Goal: Task Accomplishment & Management: Manage account settings

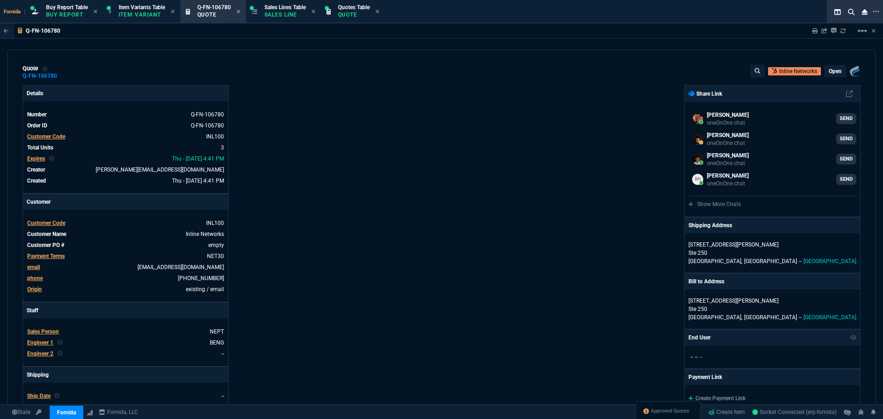
select select "1: BROV"
click at [443, 155] on div "Fornida, LLC 2609 Technology Dr Suite 300 Plano, TX 75074 Share Link Wafek Moha…" at bounding box center [650, 322] width 419 height 475
click at [657, 414] on span "Approved Quotes" at bounding box center [670, 410] width 39 height 7
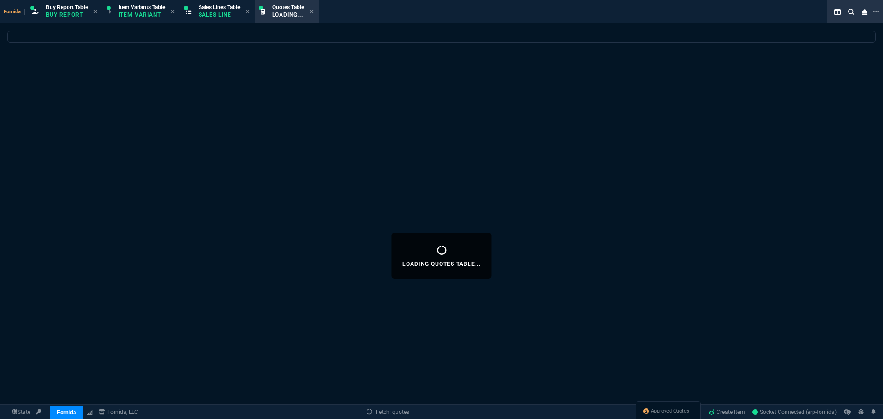
select select
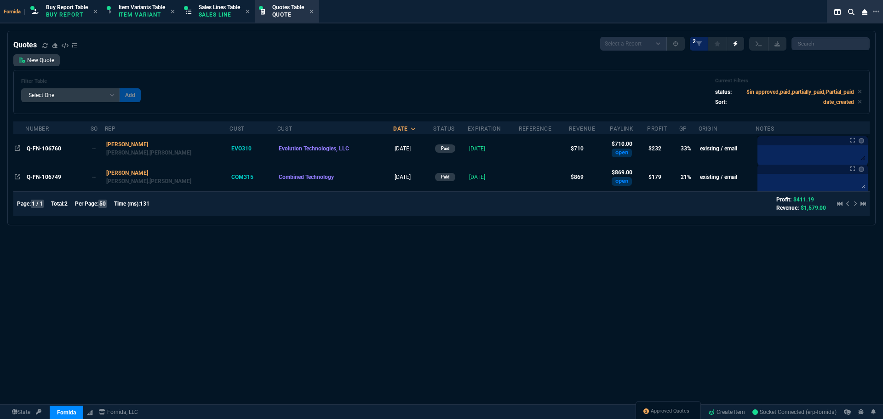
drag, startPoint x: 34, startPoint y: 149, endPoint x: 49, endPoint y: 153, distance: 15.7
click at [34, 149] on span "Q-FN-106760" at bounding box center [44, 148] width 34 height 6
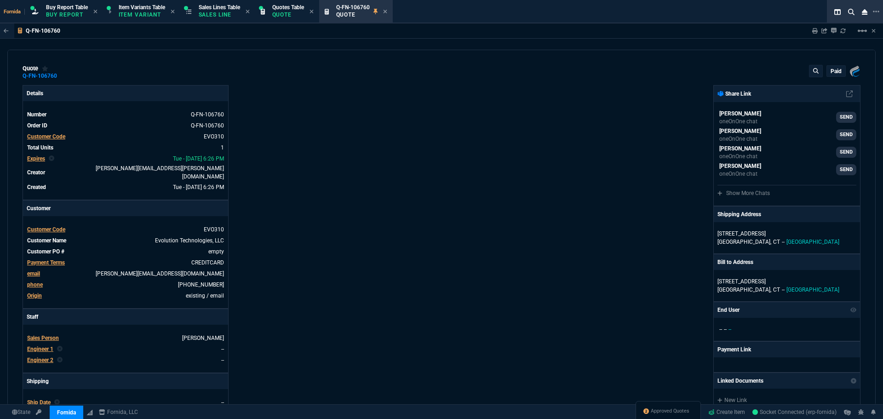
type input "36"
type input "257"
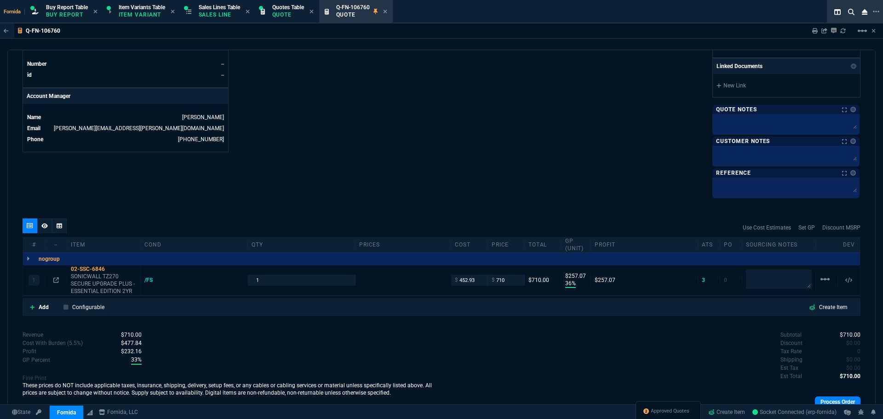
type input "940"
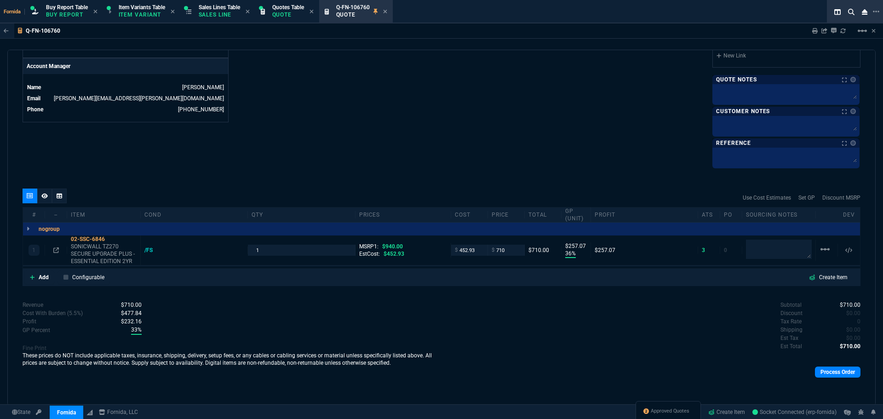
type input "24"
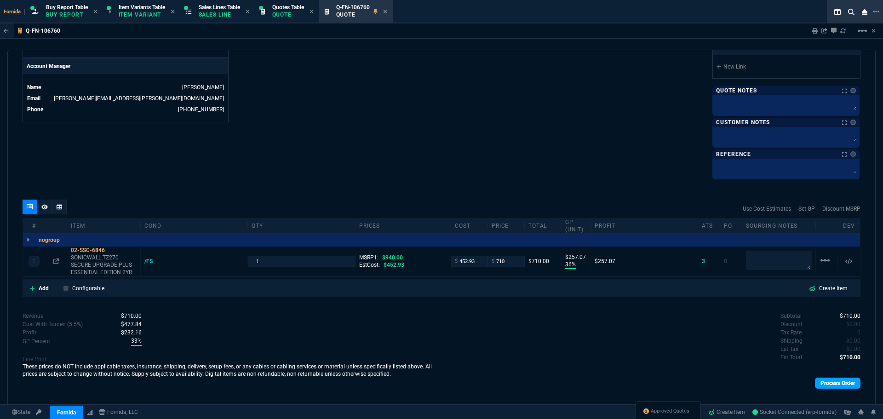
click at [816, 384] on link "Process Order" at bounding box center [838, 383] width 46 height 11
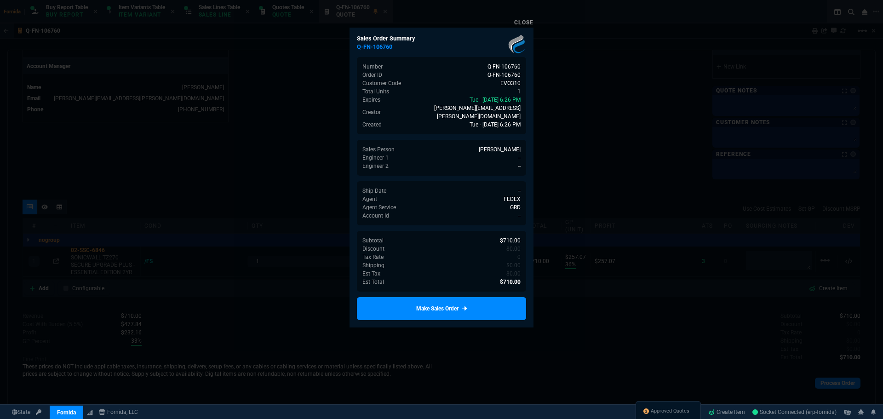
click at [468, 305] on link "Make Sales Order" at bounding box center [441, 308] width 169 height 23
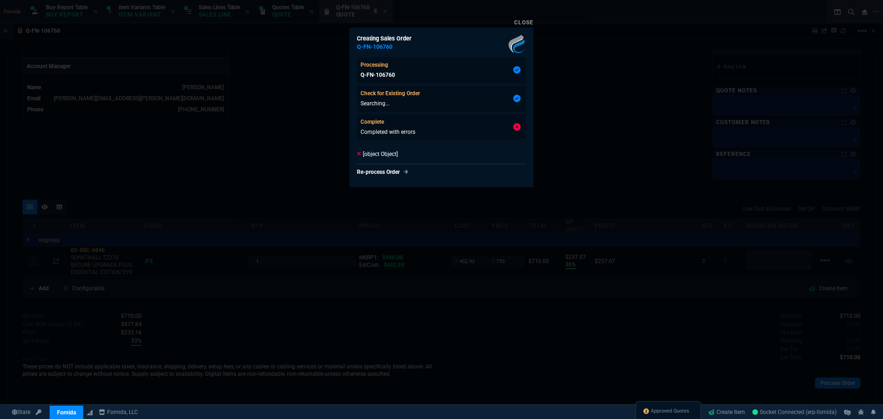
type input "36"
type input "257"
type input "24"
click at [333, 137] on div at bounding box center [441, 209] width 883 height 419
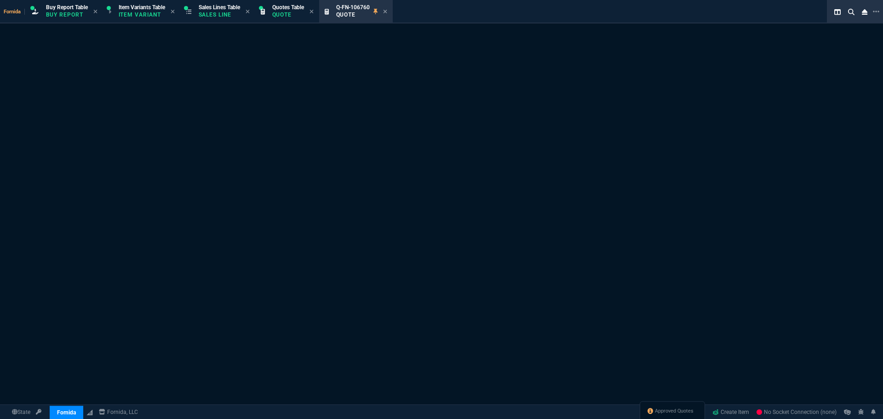
select select "1: BROV"
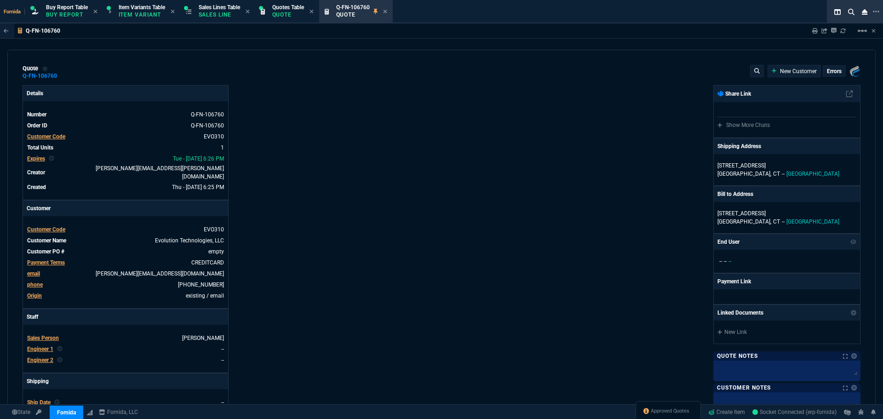
type input "36"
type input "257"
type input "940"
type input "24"
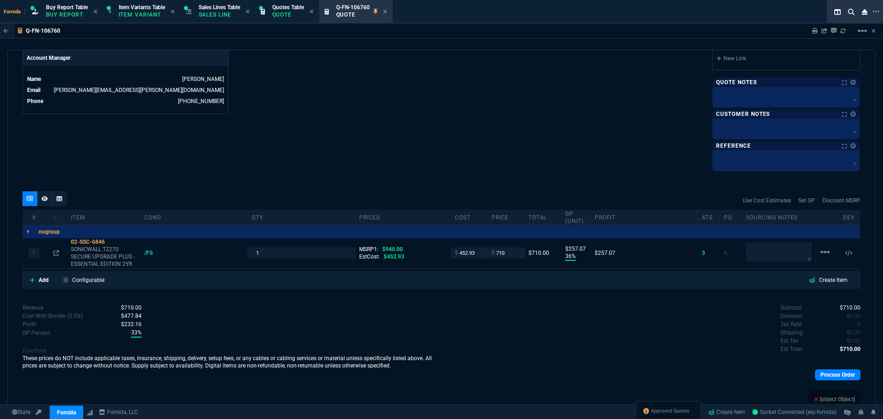
scroll to position [480, 0]
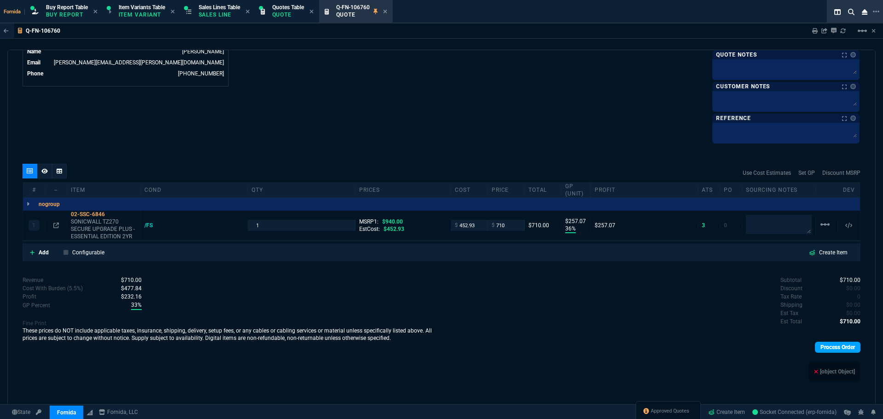
click at [820, 344] on link "Process Order" at bounding box center [838, 347] width 46 height 11
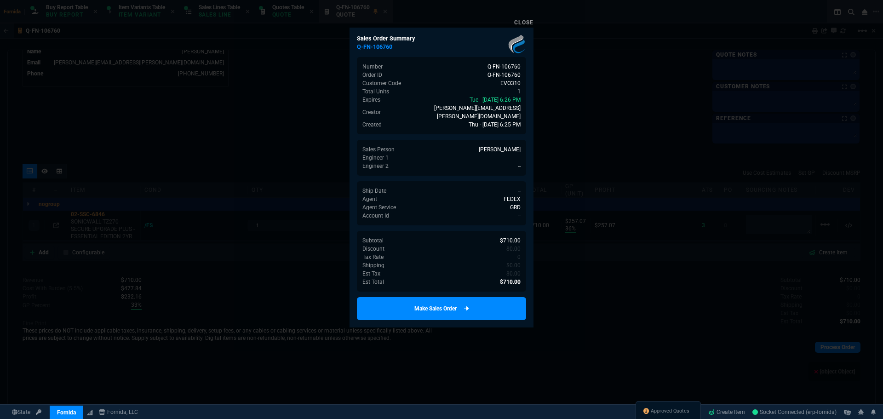
click at [492, 297] on link "Make Sales Order" at bounding box center [441, 308] width 169 height 23
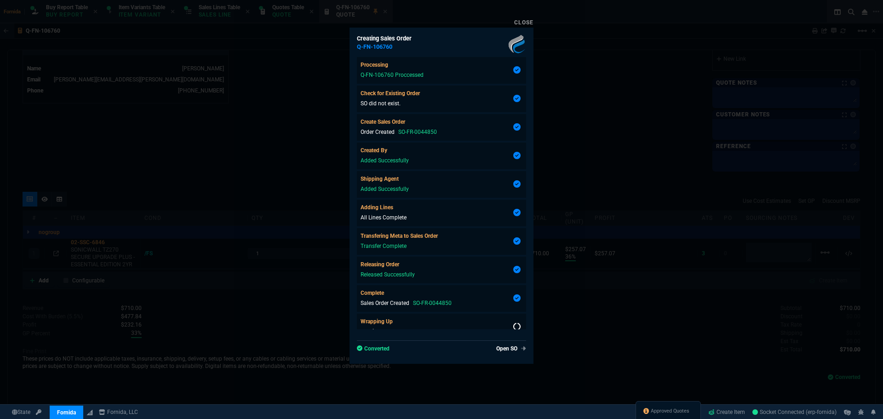
type input "36"
type input "257"
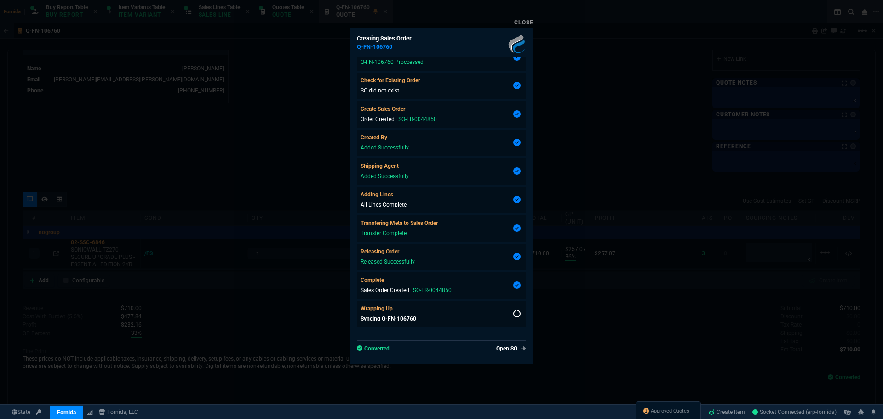
type input "24"
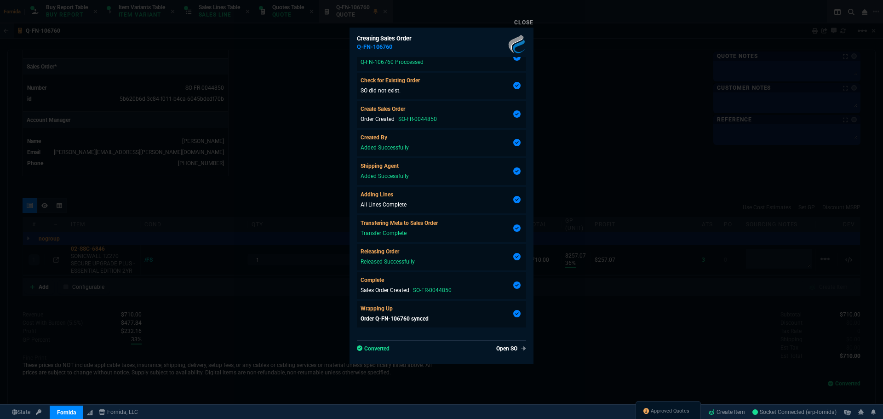
scroll to position [452, 0]
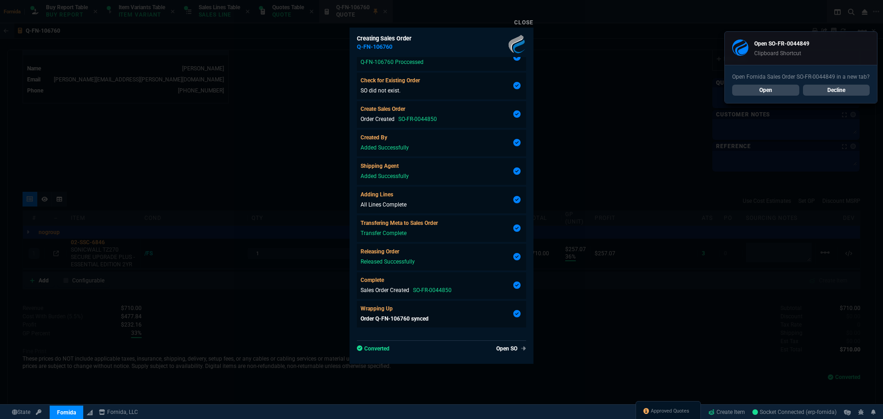
click at [209, 254] on div at bounding box center [441, 209] width 883 height 419
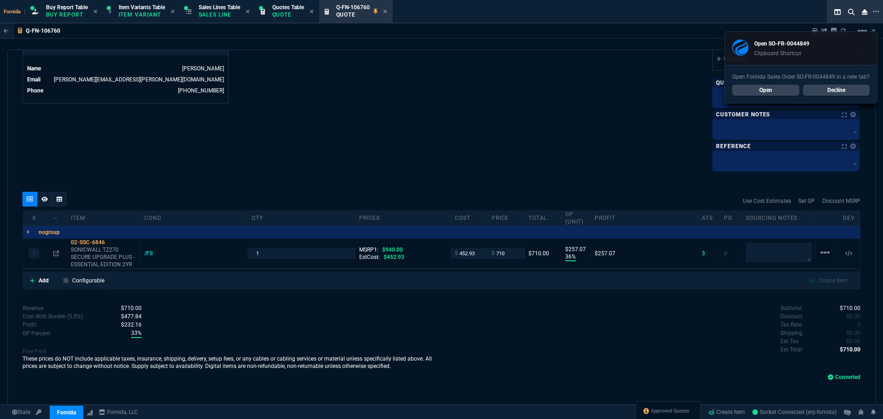
click at [656, 408] on span "Approved Quotes" at bounding box center [670, 410] width 39 height 7
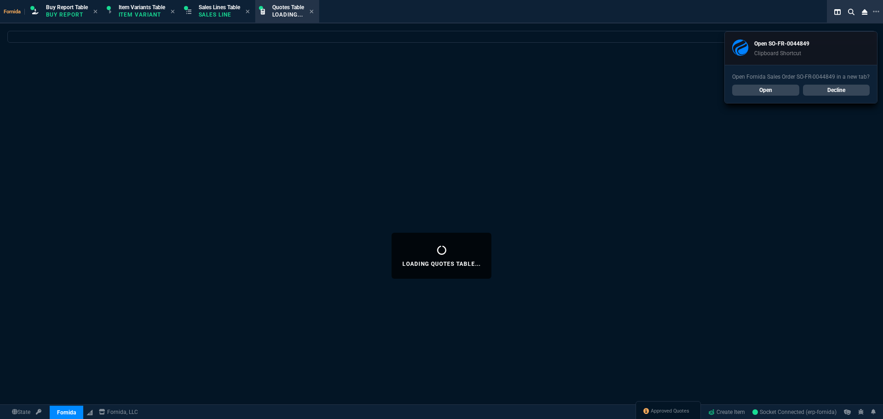
select select
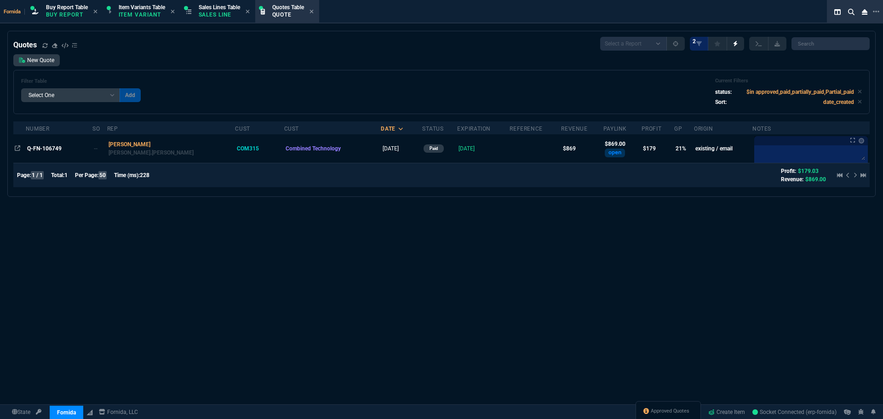
click at [275, 326] on div "Quotes Select a Report Fruit (MTD) APPROVED Quotes 2 New Quote Filter Table Sel…" at bounding box center [441, 256] width 883 height 450
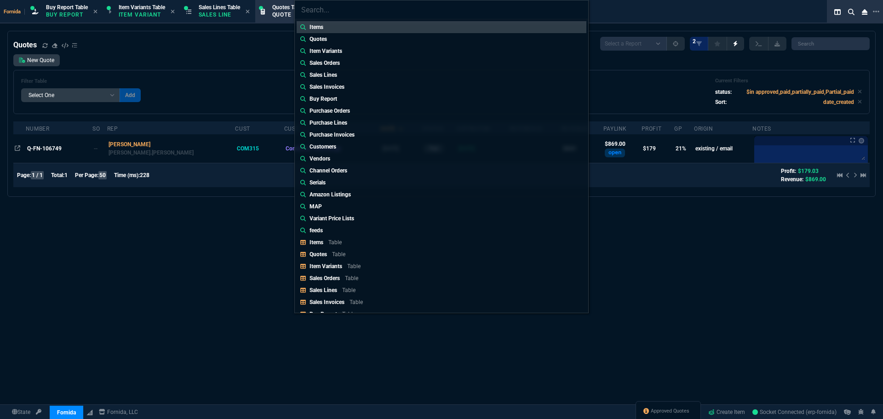
type input "Quotes: Q-FN-106760"
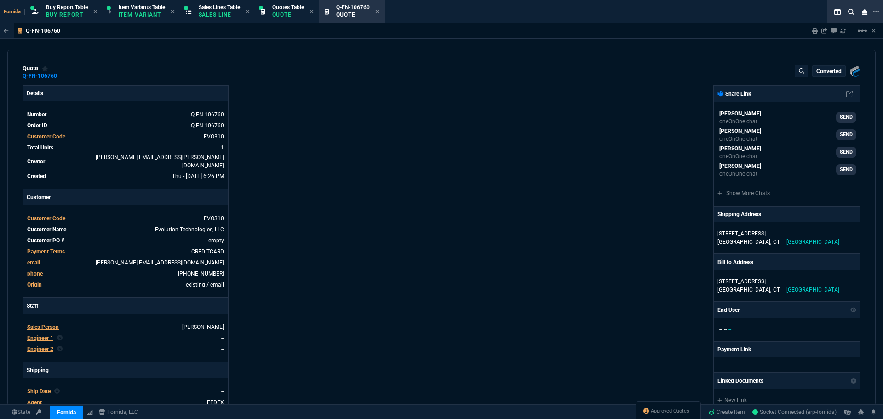
type input "36"
type input "257"
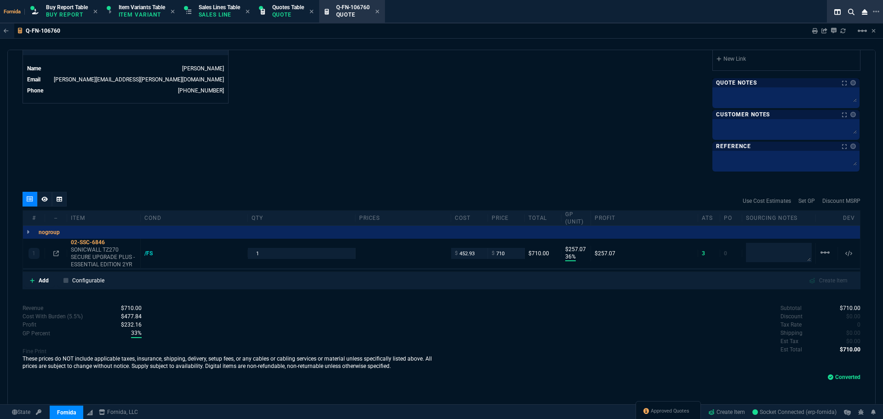
type input "940"
type input "24"
drag, startPoint x: 310, startPoint y: 179, endPoint x: 648, endPoint y: 324, distance: 367.9
click at [310, 179] on div "quote Q-FN-106760 Evolution Technologies, LLC converted Fornida, LLC [STREET_AD…" at bounding box center [441, 228] width 868 height 356
click at [660, 413] on span "Approved Quotes" at bounding box center [670, 410] width 39 height 7
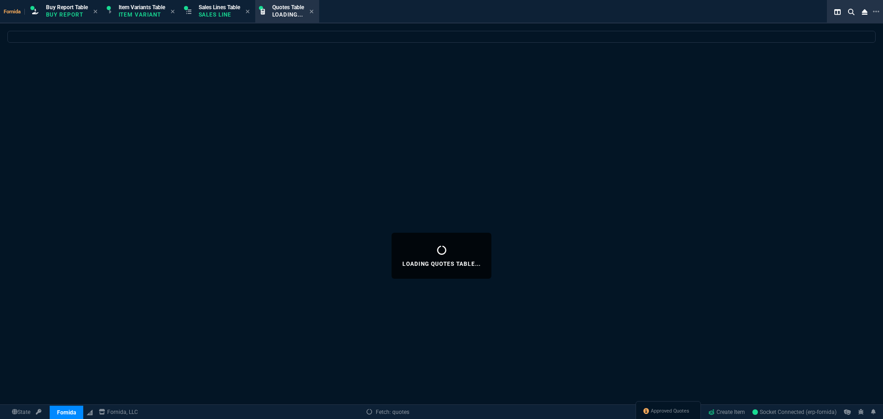
select select
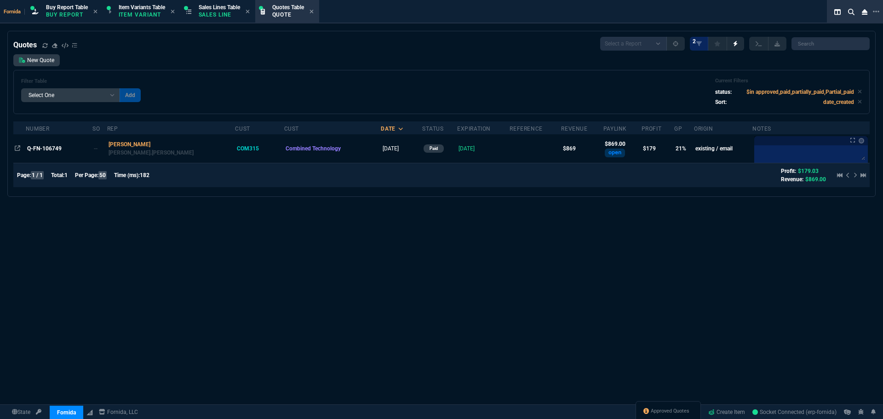
click at [84, 149] on div "Q-FN-106749" at bounding box center [59, 148] width 64 height 8
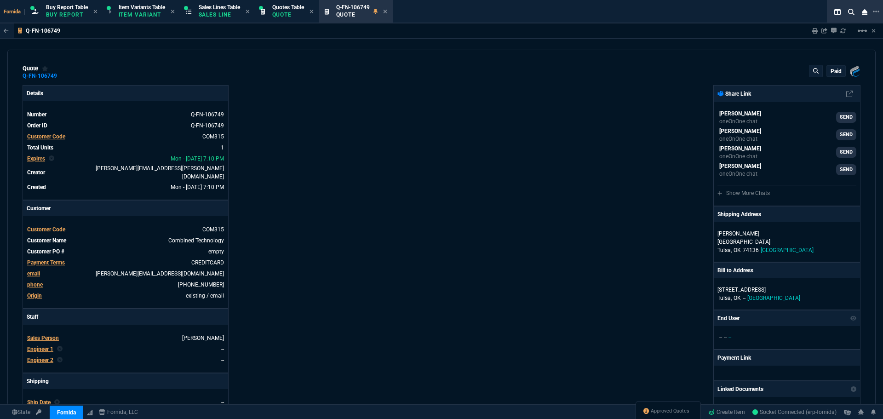
type input "25"
type input "215"
type input "1178.09"
type input "26"
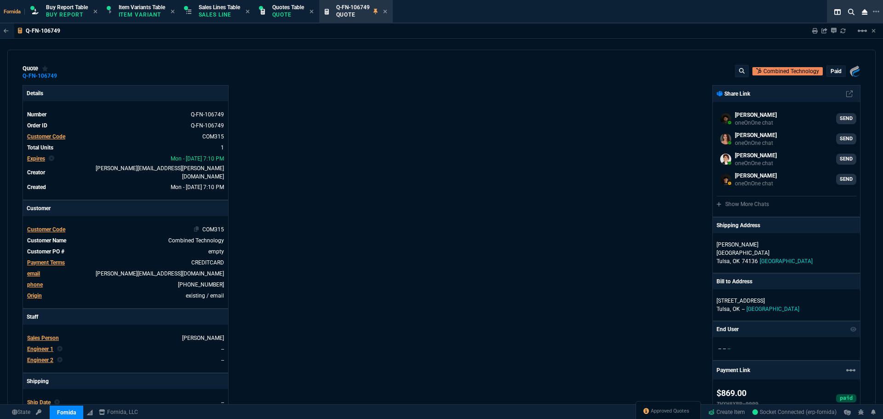
click at [192, 225] on td "COM315" at bounding box center [146, 229] width 155 height 9
click at [195, 226] on icon at bounding box center [196, 229] width 5 height 6
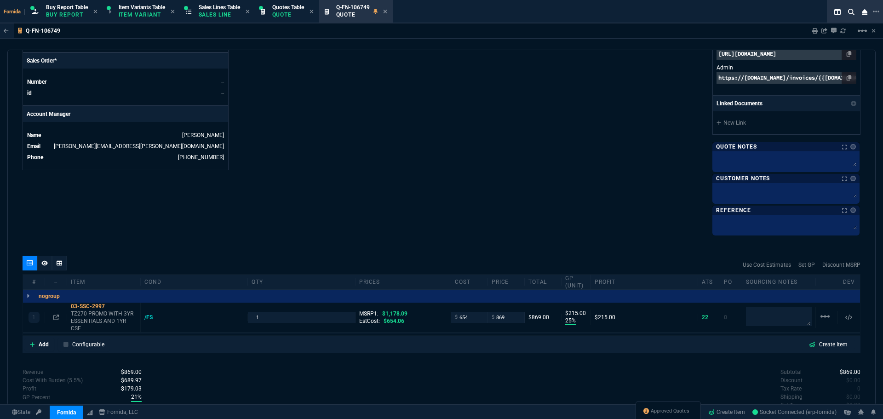
scroll to position [463, 0]
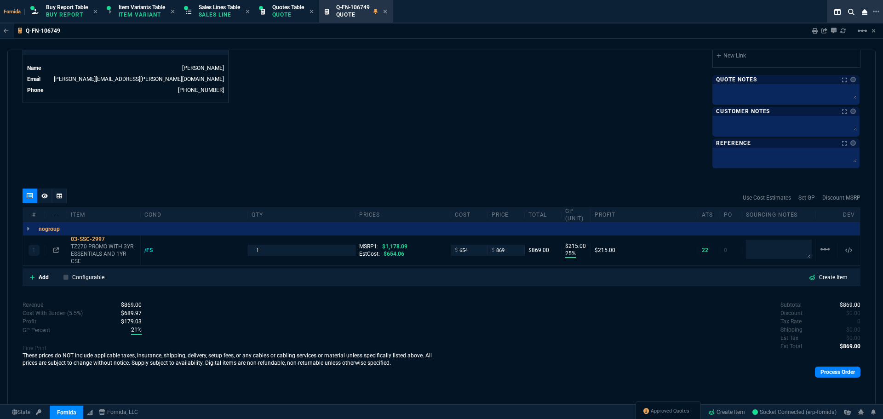
click at [825, 378] on div "Process Order" at bounding box center [650, 371] width 419 height 19
click at [841, 369] on link "Process Order" at bounding box center [838, 372] width 46 height 11
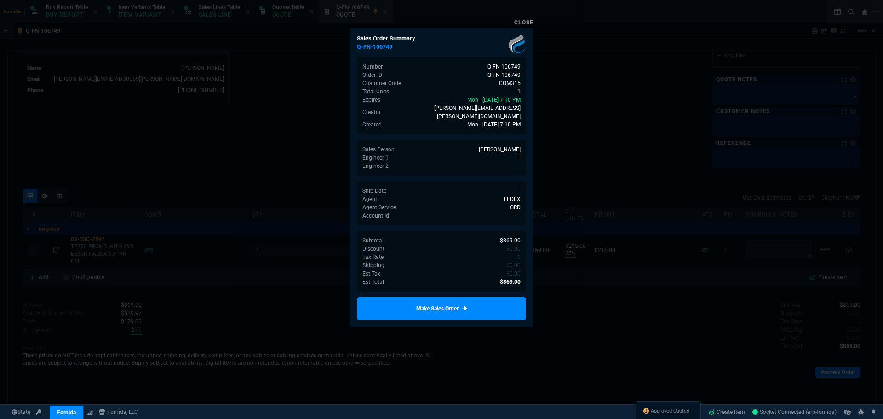
click at [481, 301] on link "Make Sales Order" at bounding box center [441, 308] width 169 height 23
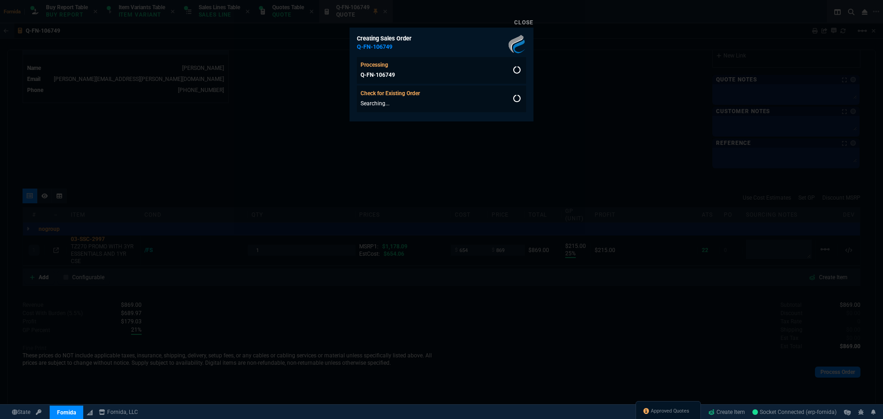
drag, startPoint x: 244, startPoint y: 172, endPoint x: 206, endPoint y: 171, distance: 38.2
click at [244, 172] on div at bounding box center [441, 209] width 883 height 419
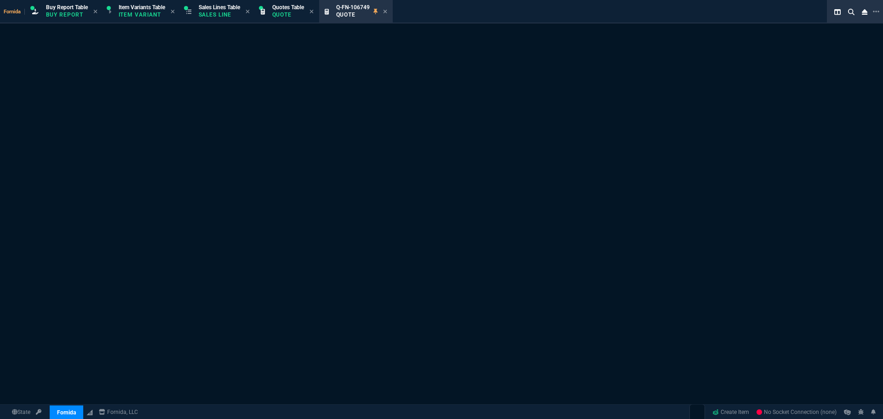
select select "1: BROV"
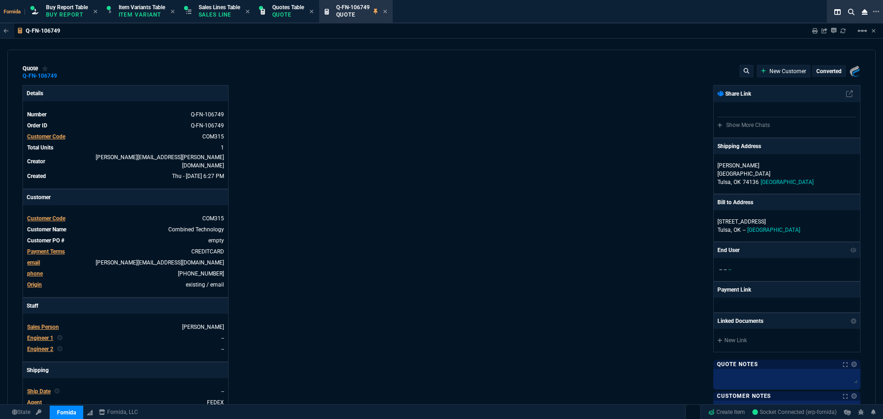
type input "25"
type input "215"
type input "1178.09"
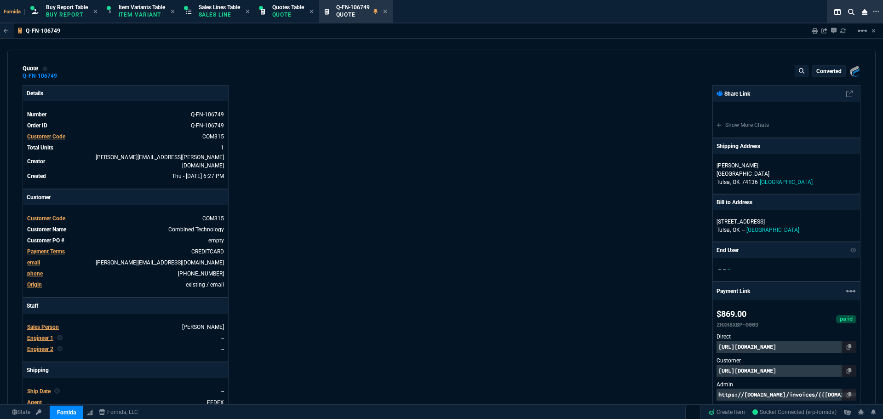
type input "26"
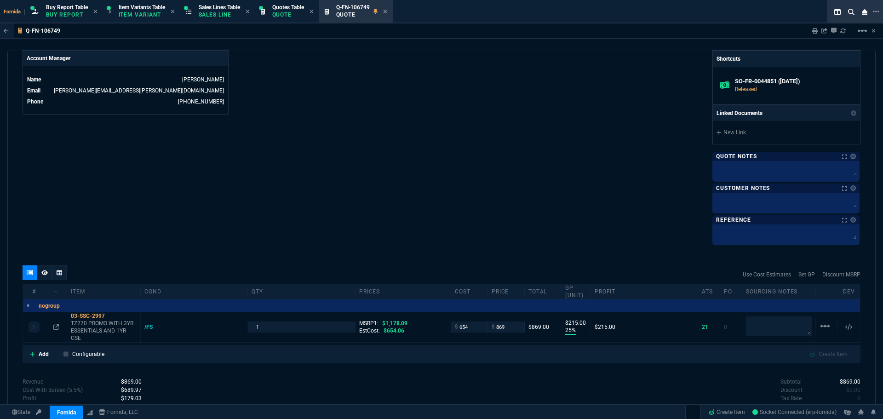
scroll to position [514, 0]
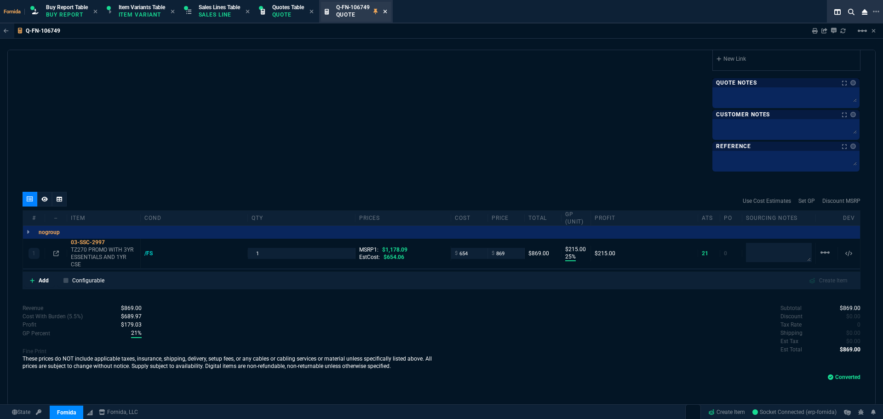
click at [387, 14] on icon at bounding box center [385, 12] width 4 height 6
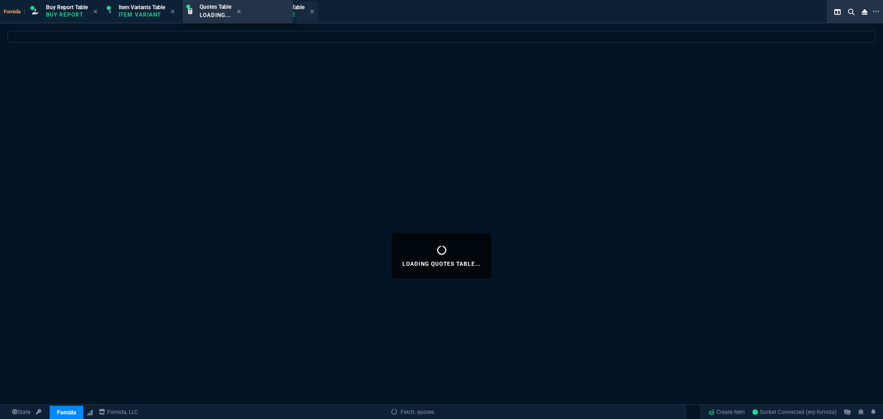
click at [292, 10] on span "Sales Lines Table" at bounding box center [283, 7] width 41 height 6
select select
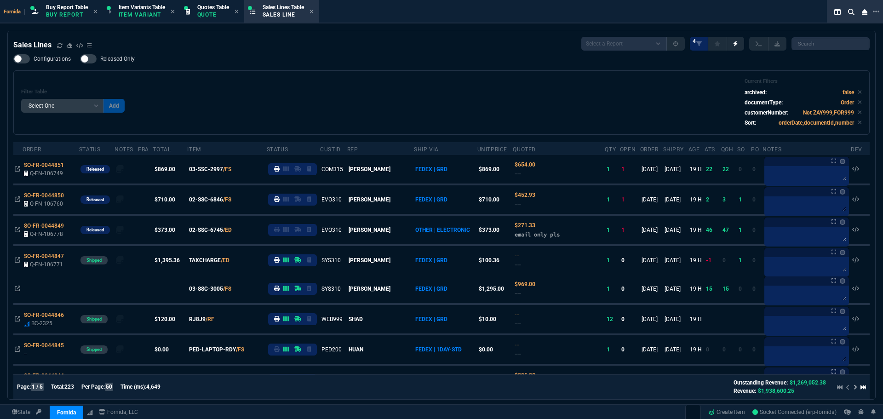
click at [245, 80] on div "Filter Table Select One Add Filter () Age () ATS () Cond (itemVariantCode) Cust…" at bounding box center [441, 102] width 841 height 49
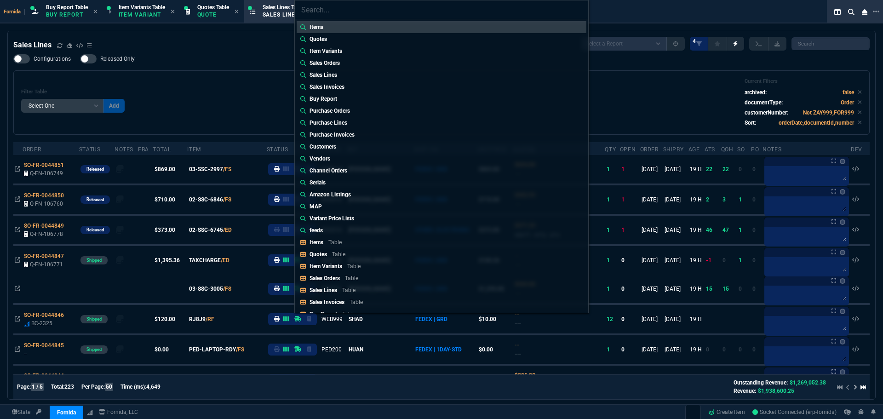
type input "Sales Orders: SO-FR-0044809"
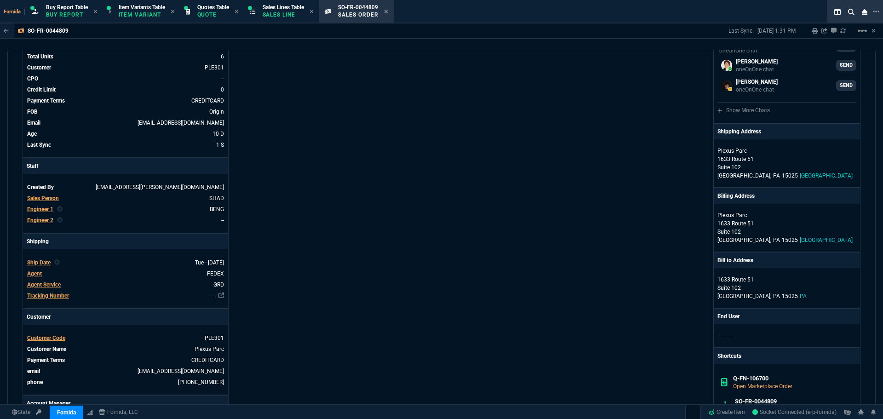
scroll to position [0, 0]
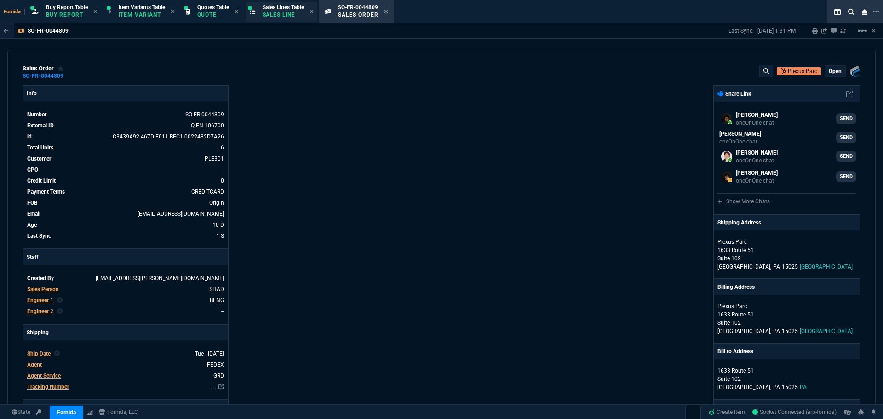
drag, startPoint x: 290, startPoint y: 24, endPoint x: 311, endPoint y: 13, distance: 24.5
click at [290, 24] on div "SO-FR-0044809 Last Sync: 8/28/25, 1:31 PM Sharing SO-FR-0044809 Link Dev Link S…" at bounding box center [441, 30] width 883 height 15
click at [294, 8] on span "Sales Lines Table" at bounding box center [283, 7] width 41 height 6
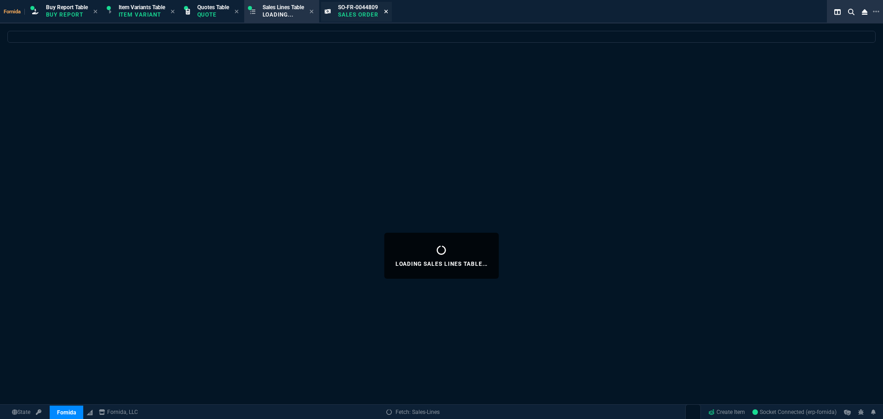
click at [388, 13] on icon at bounding box center [386, 12] width 4 height 6
select select
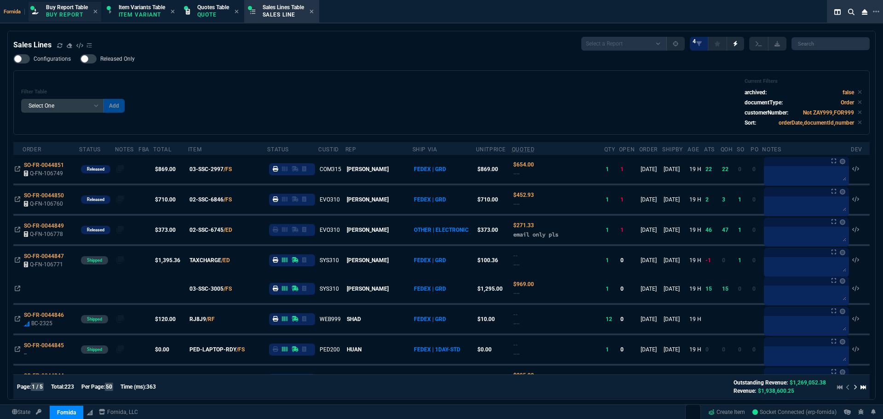
drag, startPoint x: 55, startPoint y: 9, endPoint x: 67, endPoint y: 17, distance: 14.7
click at [54, 9] on span "Buy Report Table" at bounding box center [67, 7] width 42 height 6
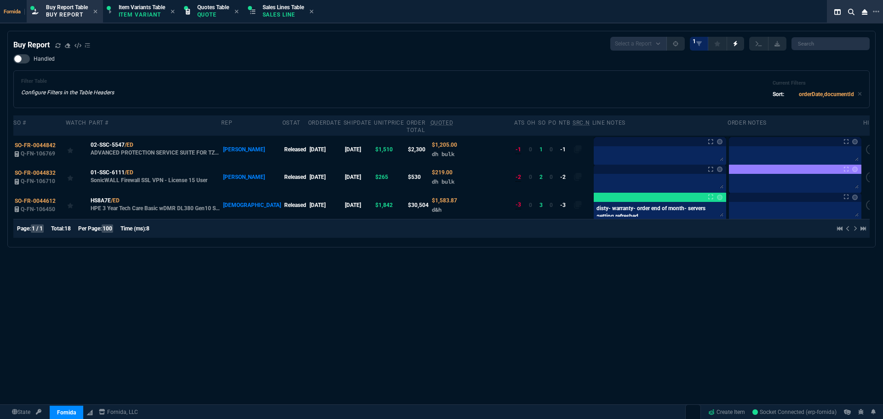
click at [275, 45] on div "Buy Report Select a Report Not Purchased 1" at bounding box center [441, 44] width 856 height 14
click at [289, 11] on p "Sales Line" at bounding box center [283, 14] width 41 height 7
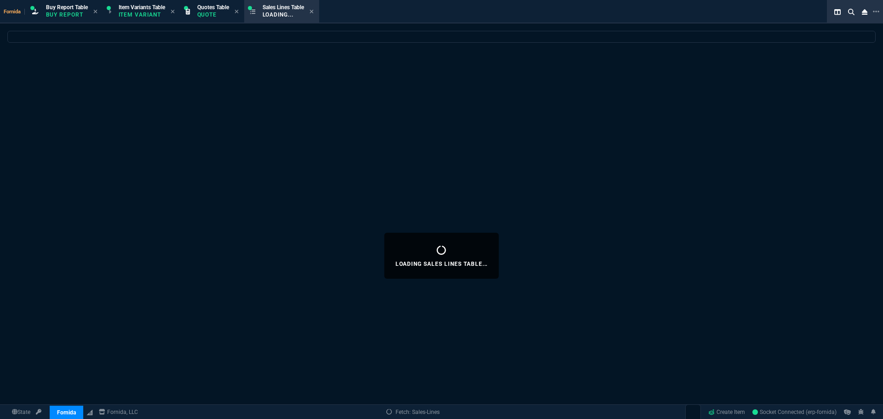
select select
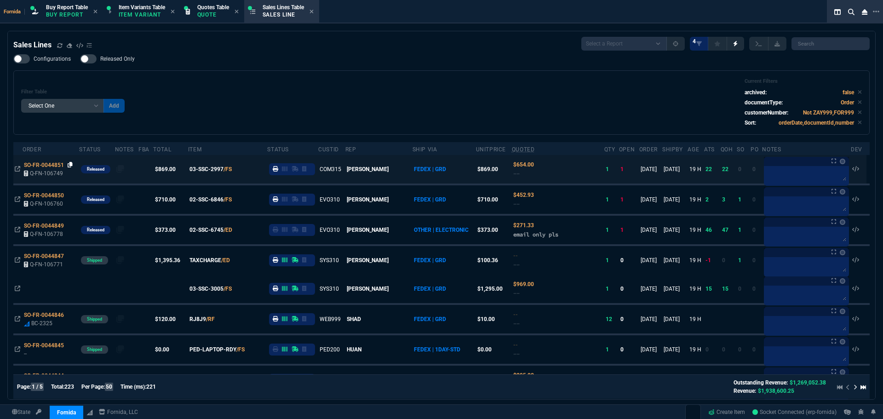
click at [68, 166] on icon at bounding box center [70, 165] width 5 height 6
drag, startPoint x: 286, startPoint y: 87, endPoint x: 267, endPoint y: 7, distance: 82.4
click at [286, 86] on div "Filter Table Select One Add Filter () Age () ATS () Cond (itemVariantCode) Cust…" at bounding box center [441, 102] width 841 height 49
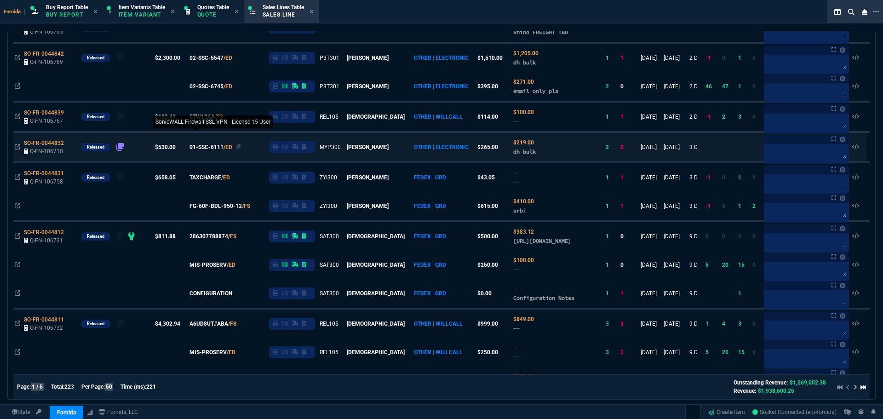
scroll to position [368, 0]
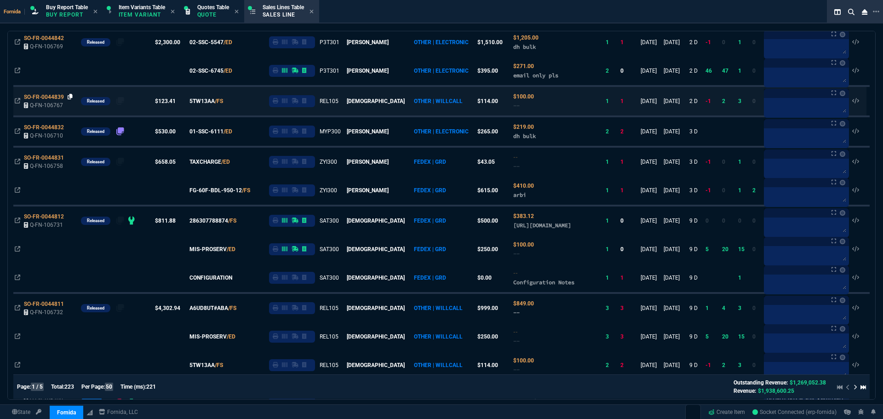
click at [72, 97] on icon at bounding box center [70, 97] width 5 height 6
